Goal: Entertainment & Leisure: Browse casually

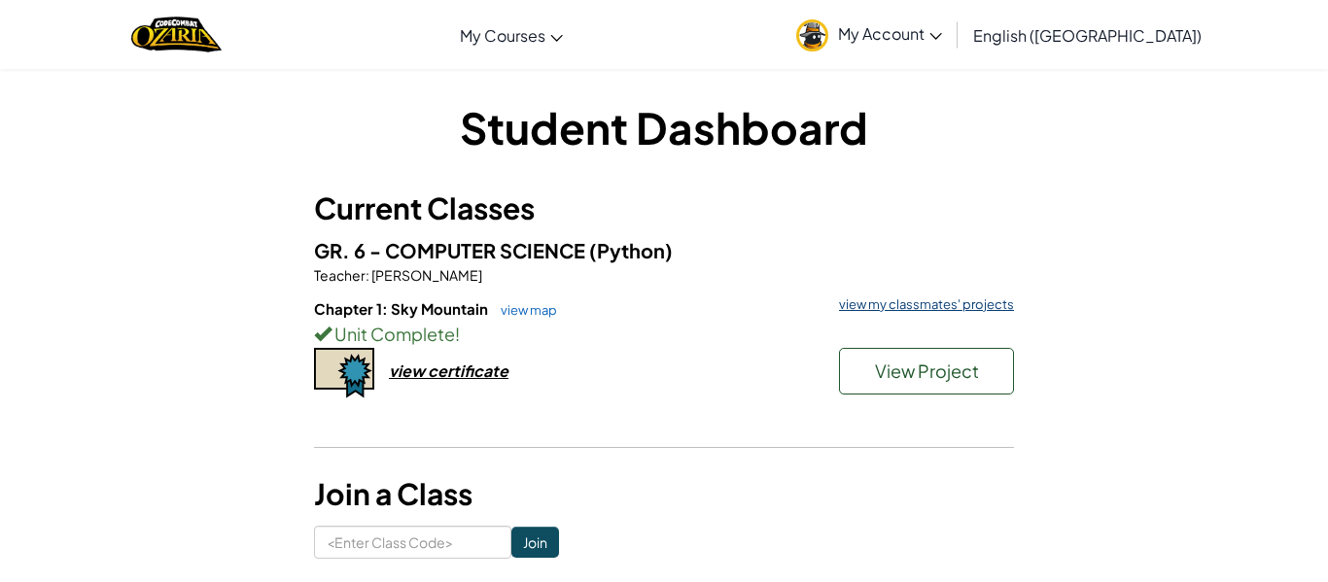
click at [891, 299] on link "view my classmates' projects" at bounding box center [921, 305] width 185 height 13
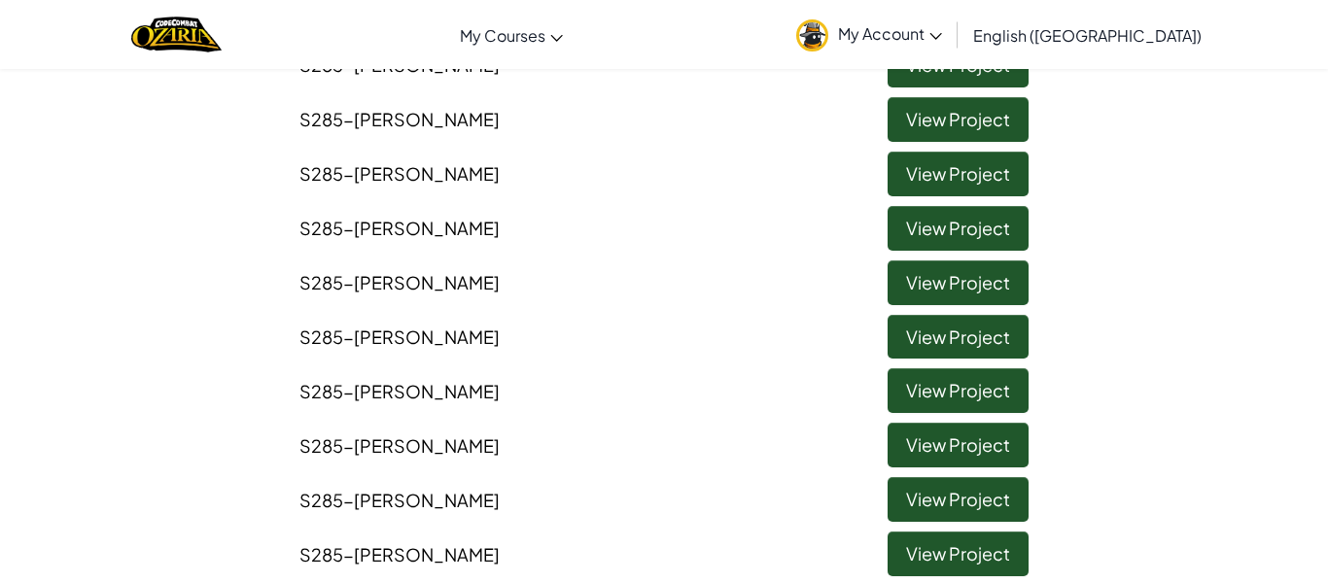
scroll to position [2142, 0]
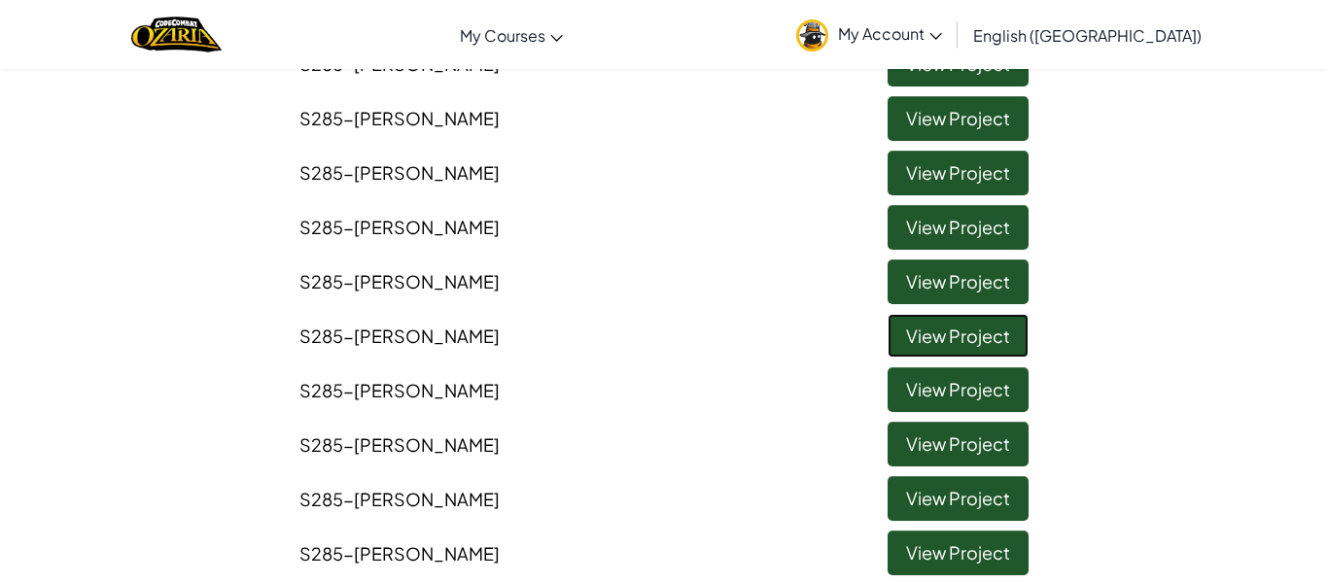
click at [928, 334] on link "View Project" at bounding box center [958, 336] width 141 height 45
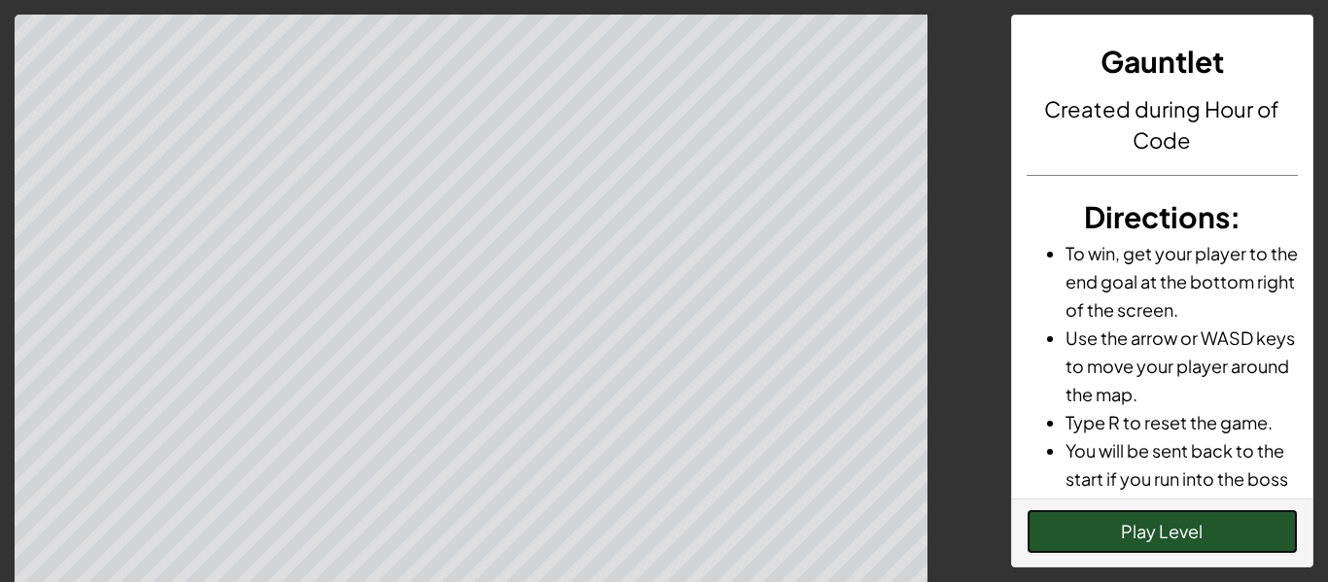
click at [1105, 520] on button "Play Level" at bounding box center [1163, 531] width 272 height 45
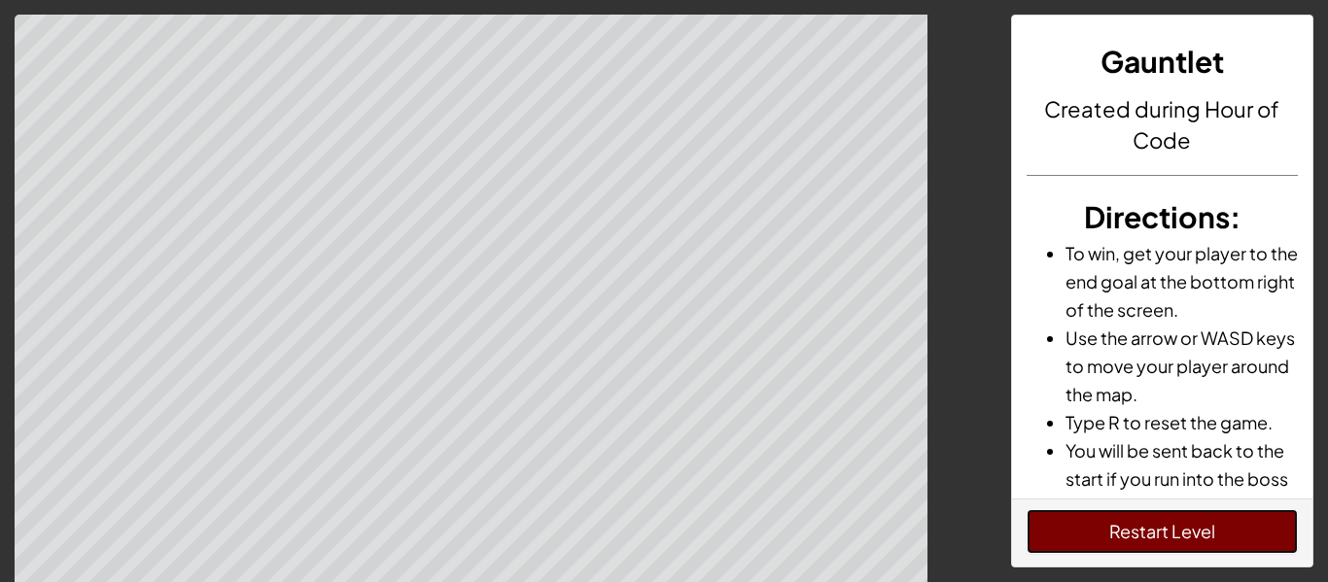
click at [1122, 544] on button "Restart Level" at bounding box center [1163, 531] width 272 height 45
click at [1123, 544] on button "Restart Level" at bounding box center [1163, 531] width 272 height 45
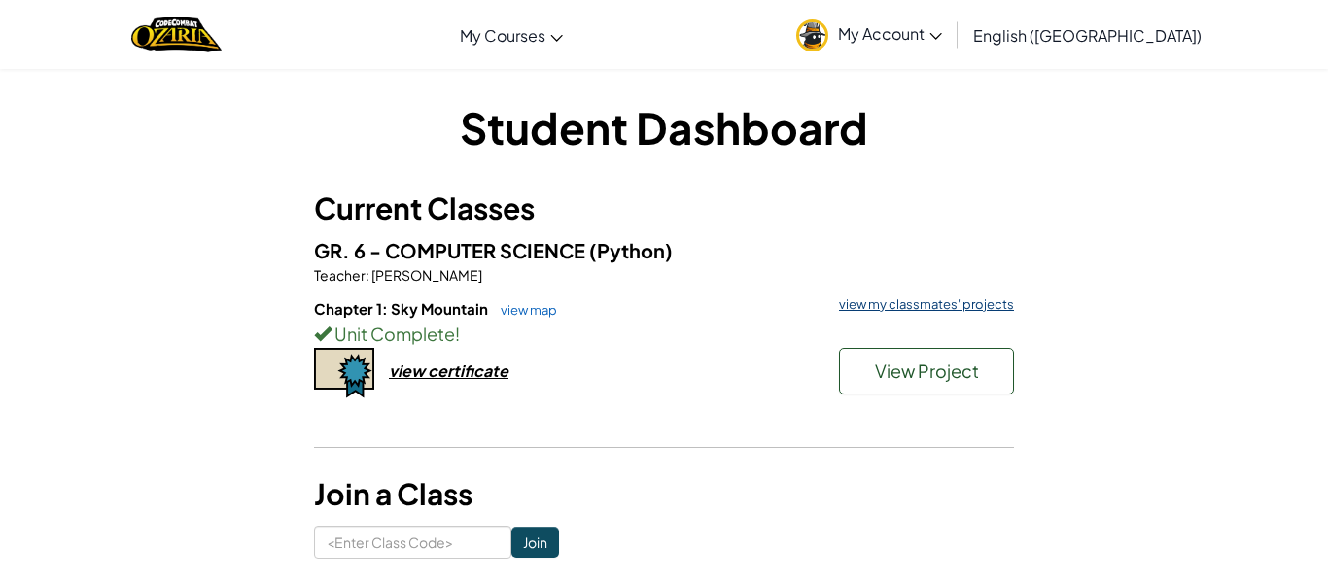
click at [946, 310] on link "view my classmates' projects" at bounding box center [921, 305] width 185 height 13
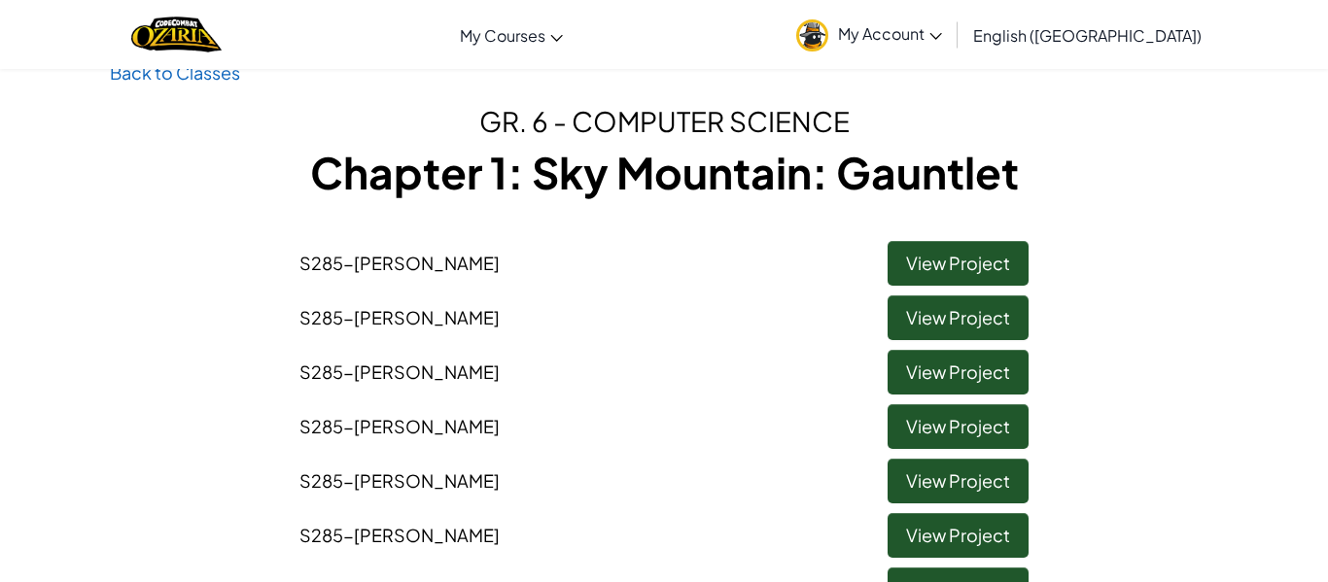
scroll to position [56, 0]
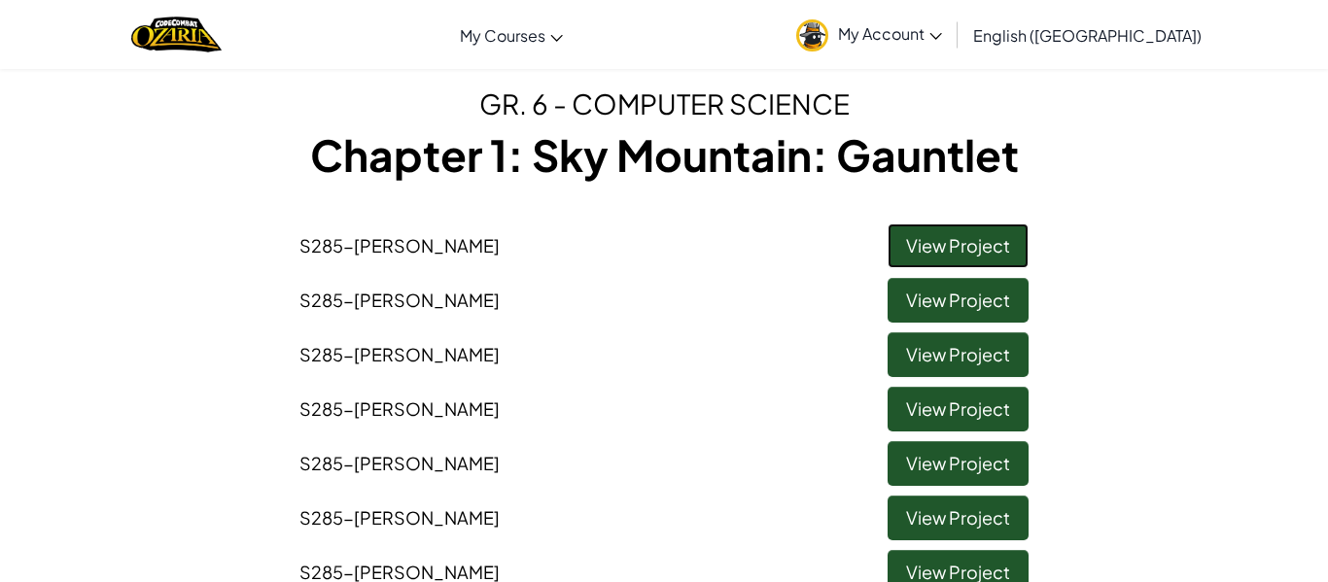
click at [966, 230] on link "View Project" at bounding box center [958, 246] width 141 height 45
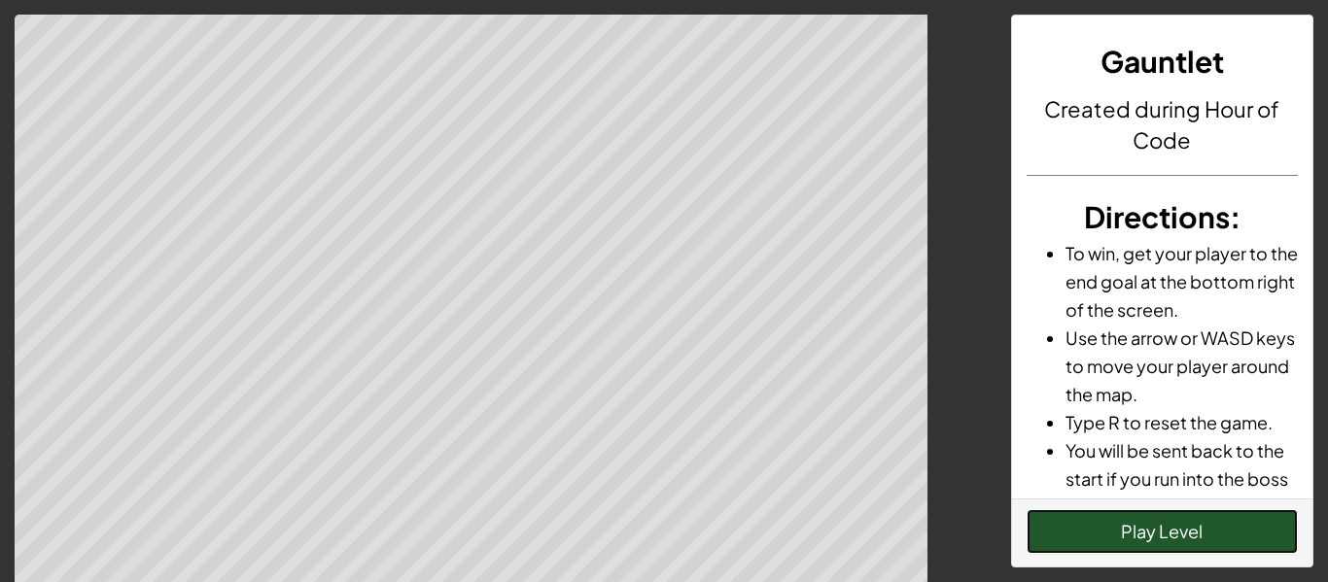
click at [1183, 532] on button "Play Level" at bounding box center [1163, 531] width 272 height 45
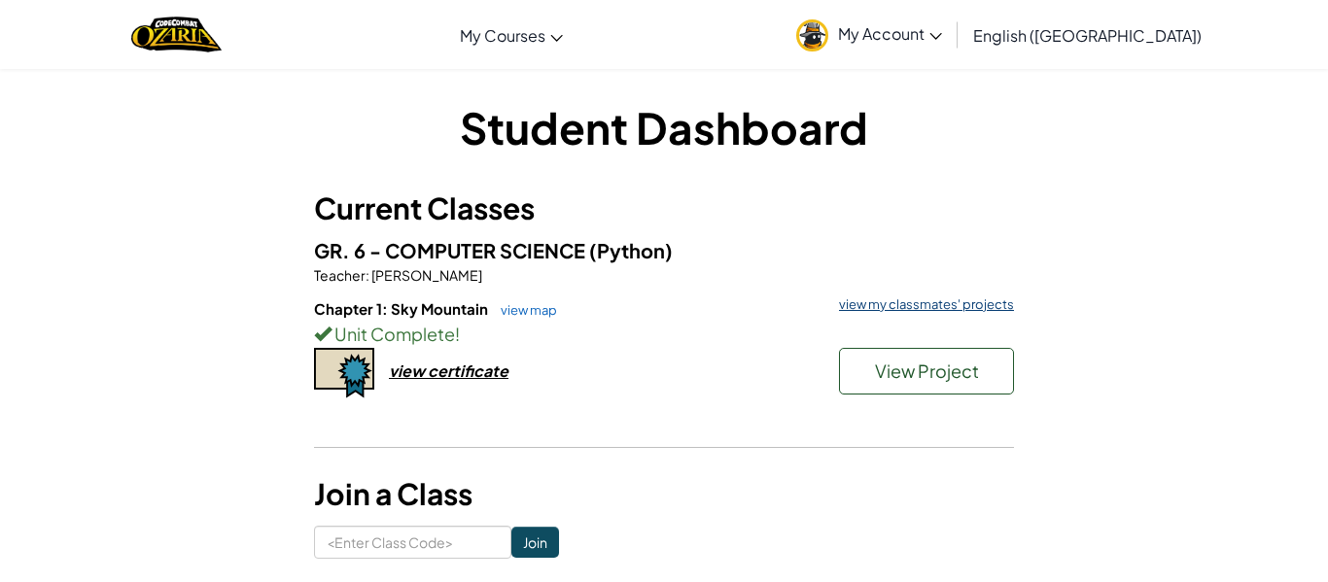
click at [858, 306] on link "view my classmates' projects" at bounding box center [921, 305] width 185 height 13
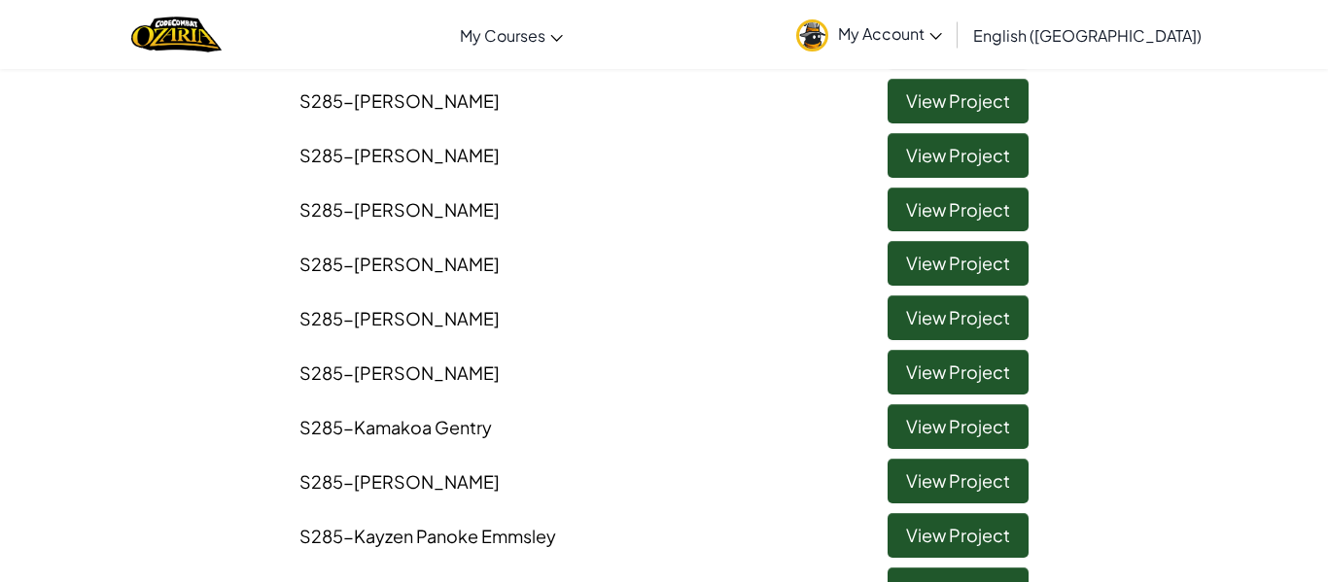
scroll to position [517, 0]
